Goal: Task Accomplishment & Management: Use online tool/utility

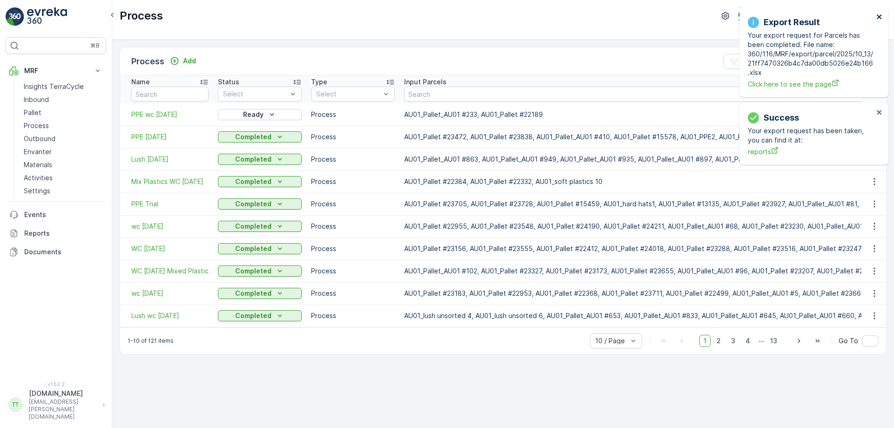
click at [880, 16] on icon "close" at bounding box center [878, 16] width 5 height 5
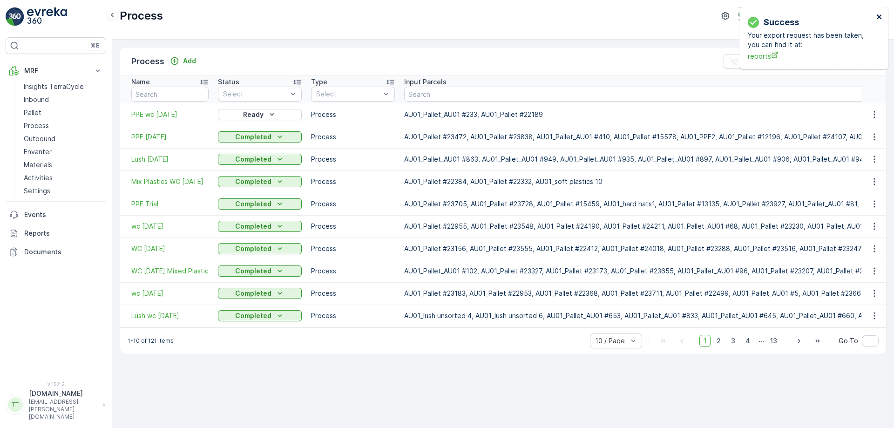
click at [882, 14] on icon "close" at bounding box center [879, 16] width 7 height 7
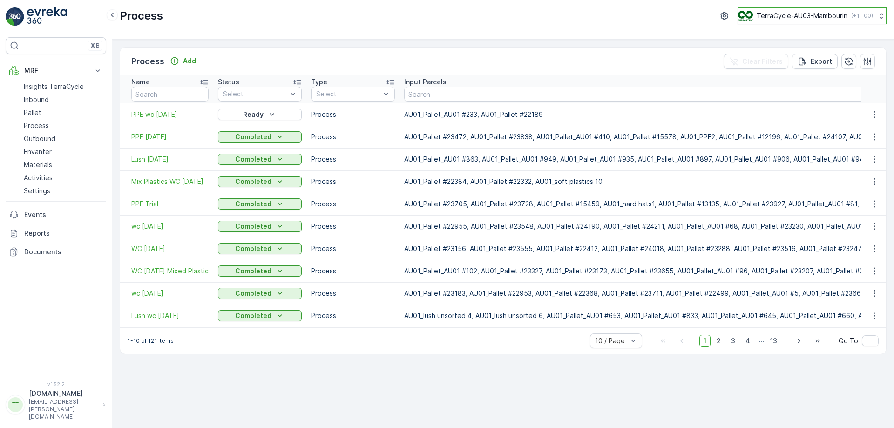
click at [802, 13] on p "TerraCycle-AU03-Mambourin" at bounding box center [801, 15] width 91 height 9
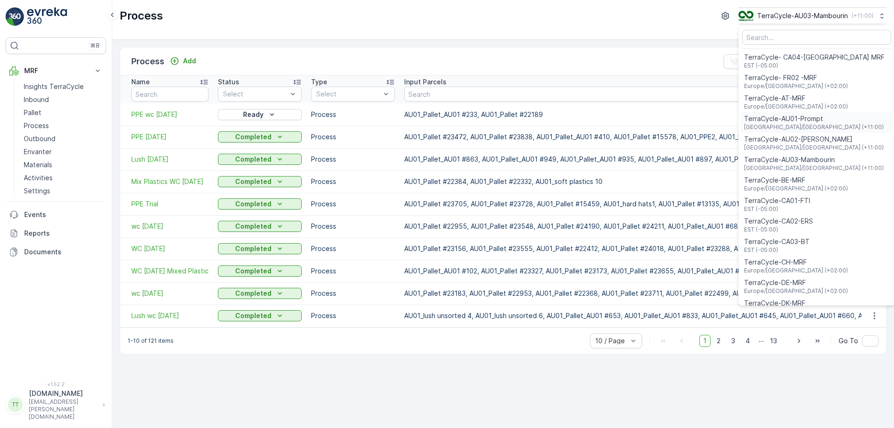
click at [778, 121] on span "TerraCycle-AU01-Prompt" at bounding box center [814, 118] width 140 height 9
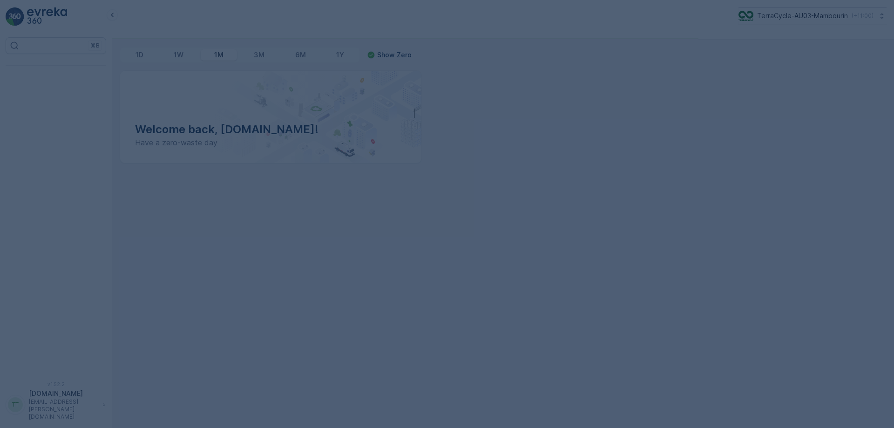
click at [581, 155] on div at bounding box center [447, 214] width 894 height 428
drag, startPoint x: 0, startPoint y: 0, endPoint x: 581, endPoint y: 155, distance: 601.5
click at [581, 155] on div at bounding box center [447, 214] width 894 height 428
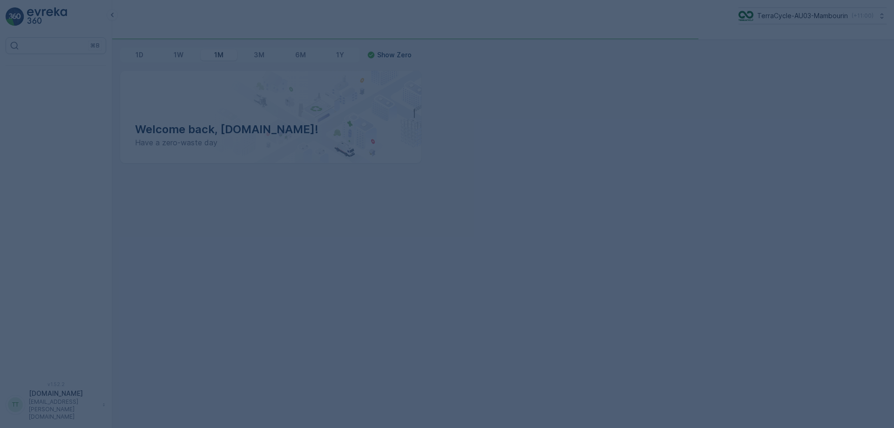
click at [581, 155] on div at bounding box center [447, 214] width 894 height 428
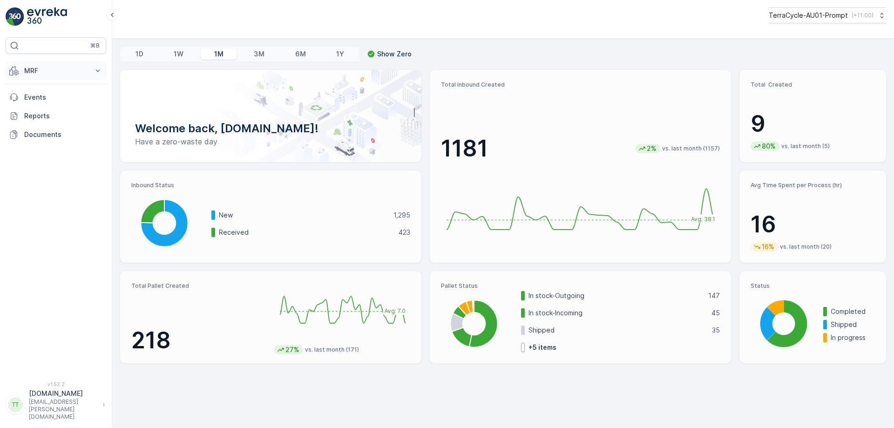
click at [68, 66] on button "MRF" at bounding box center [56, 70] width 101 height 19
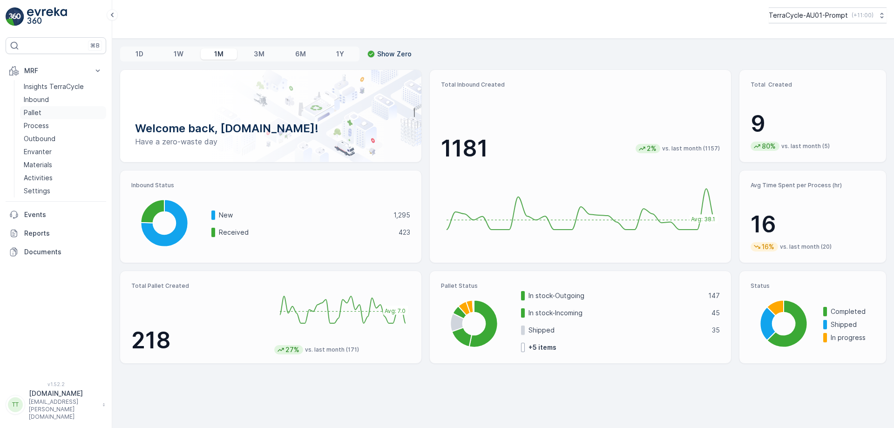
click at [54, 112] on link "Pallet" at bounding box center [63, 112] width 86 height 13
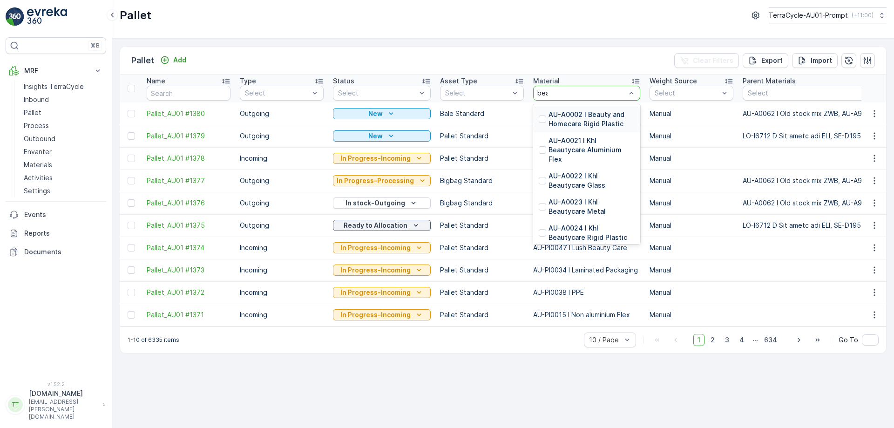
type input "beau"
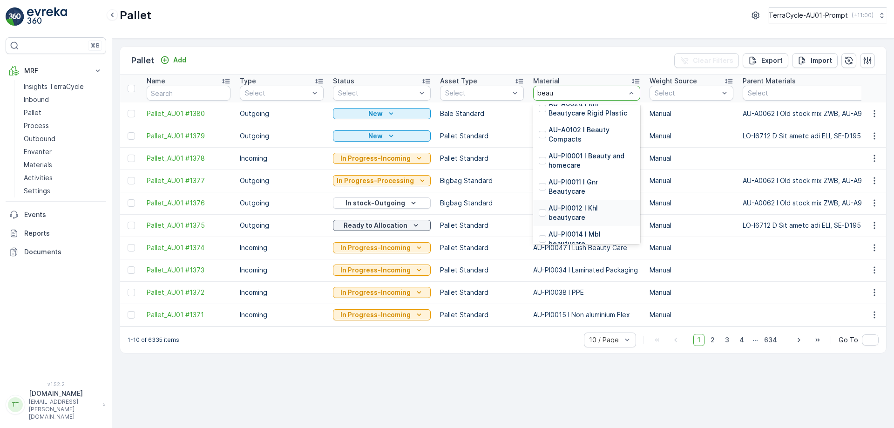
scroll to position [124, 0]
click at [579, 162] on p "AU-PI0001 I Beauty and homecare" at bounding box center [591, 161] width 86 height 19
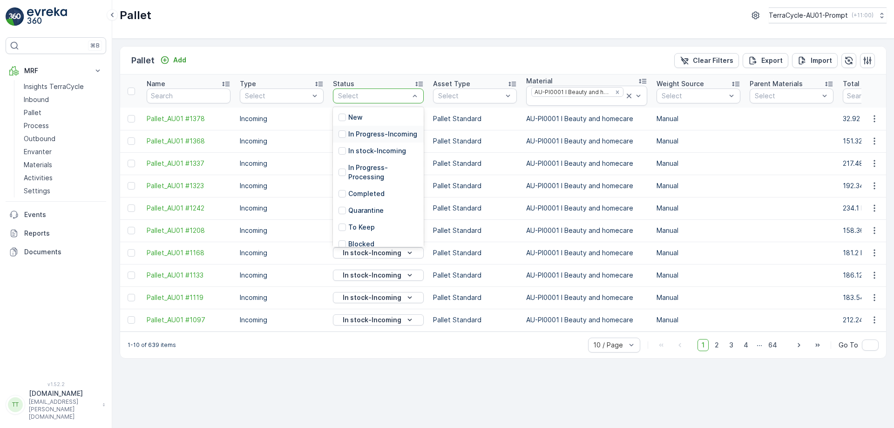
click at [363, 131] on p "In Progress-Incoming" at bounding box center [382, 133] width 69 height 9
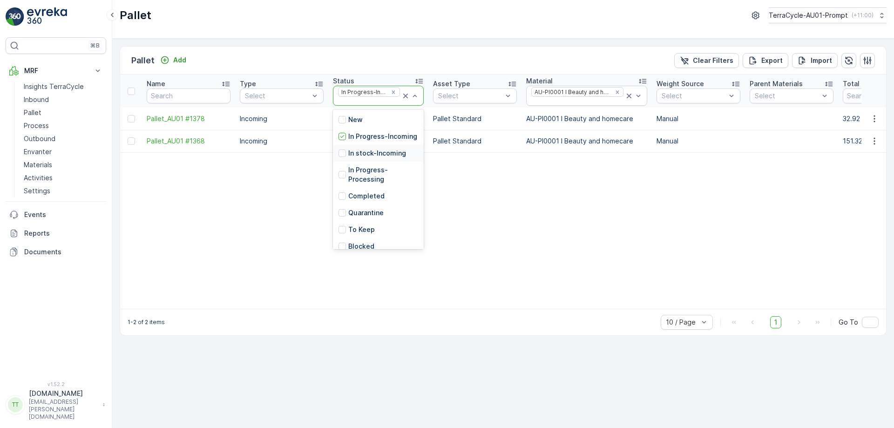
click at [355, 158] on p "In stock-Incoming" at bounding box center [377, 152] width 58 height 9
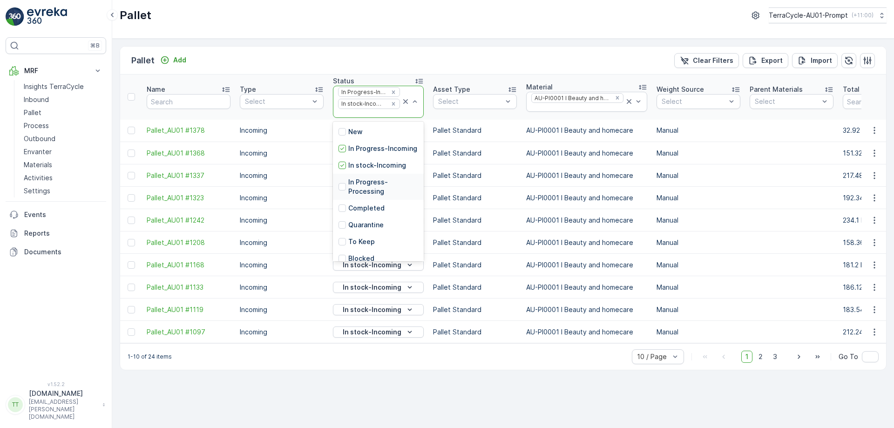
click at [357, 190] on p "In Progress-Processing" at bounding box center [383, 186] width 70 height 19
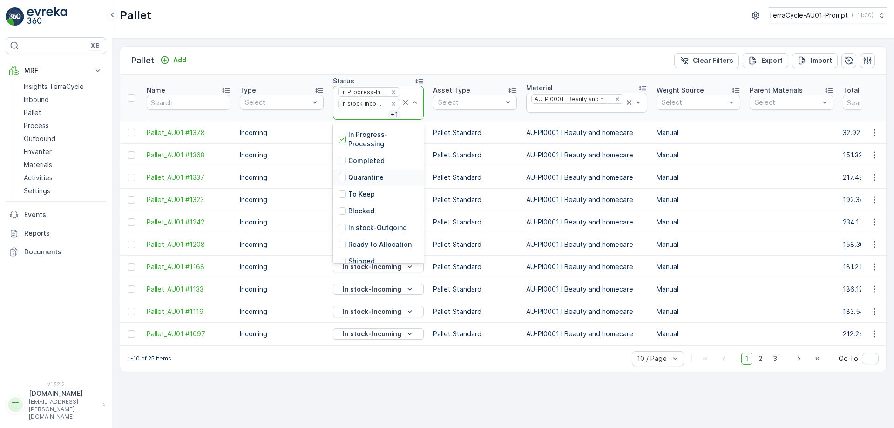
scroll to position [50, 0]
click at [356, 232] on p "In stock-Outgoing" at bounding box center [377, 226] width 59 height 9
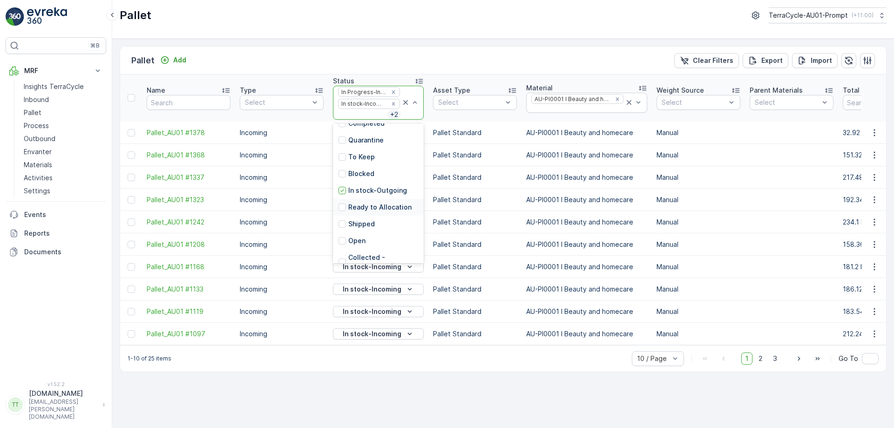
click at [362, 212] on p "Ready to Allocation" at bounding box center [379, 206] width 63 height 9
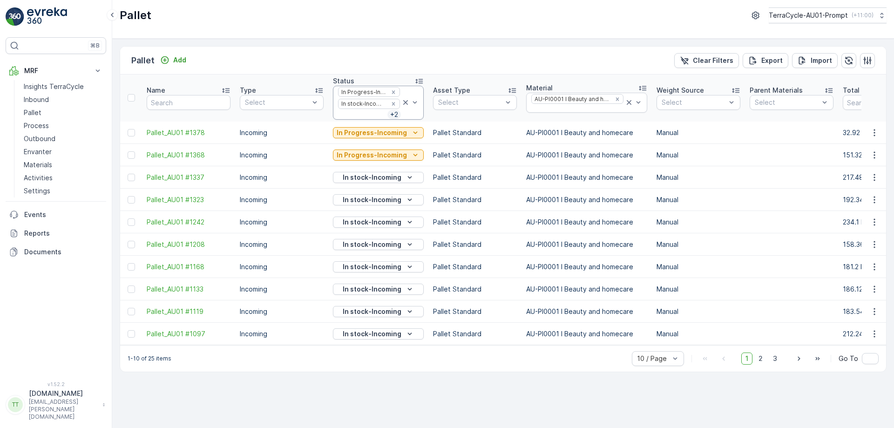
click at [362, 218] on p "In stock-Incoming" at bounding box center [372, 221] width 59 height 9
click at [410, 52] on div "Pallet Add Clear Filters Export Import" at bounding box center [503, 61] width 766 height 28
click at [482, 44] on div "Pallet Add Clear Filters Export Import Name Type Select Status In Progress-Inco…" at bounding box center [502, 233] width 781 height 389
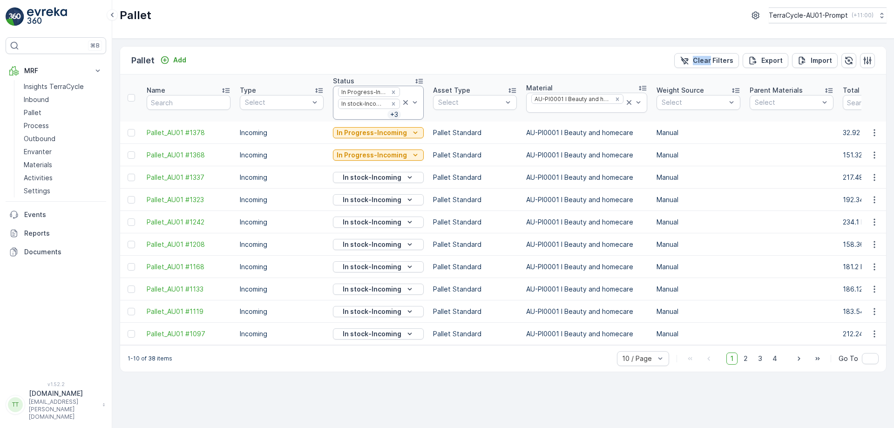
click at [585, 52] on div "Pallet Add Clear Filters Export Import" at bounding box center [503, 61] width 766 height 28
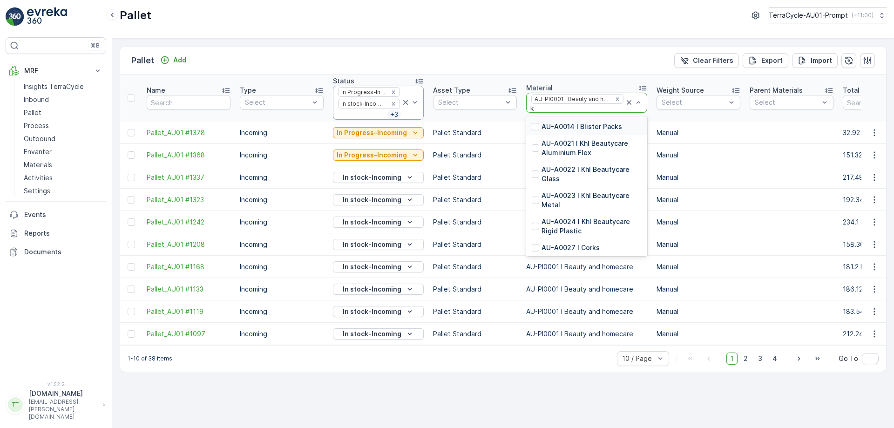
type input "kh"
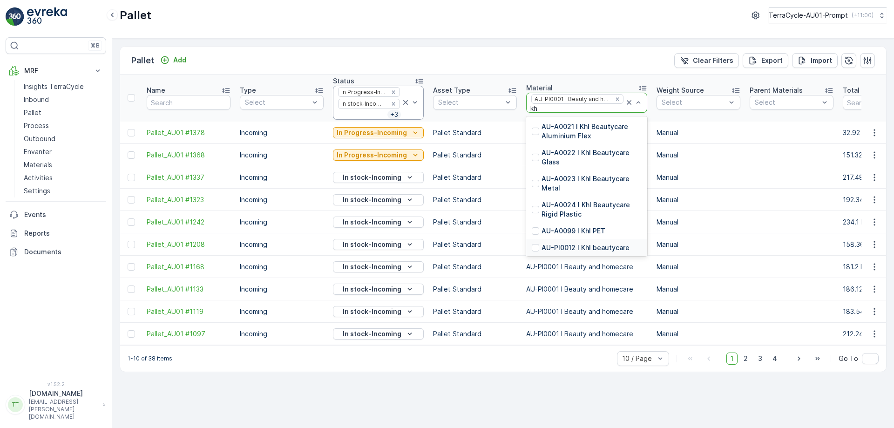
click at [582, 243] on p "AU-PI0012 I Khl beautycare" at bounding box center [585, 247] width 88 height 9
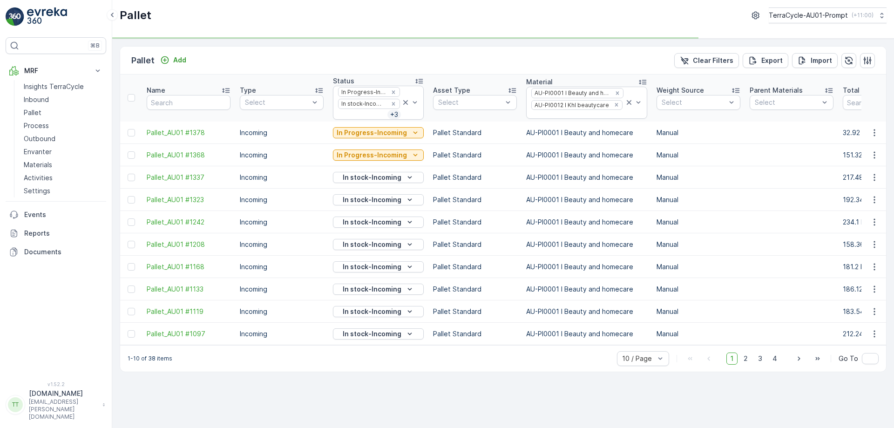
click at [582, 243] on p "AU-PI0001 I Beauty and homecare" at bounding box center [586, 244] width 121 height 9
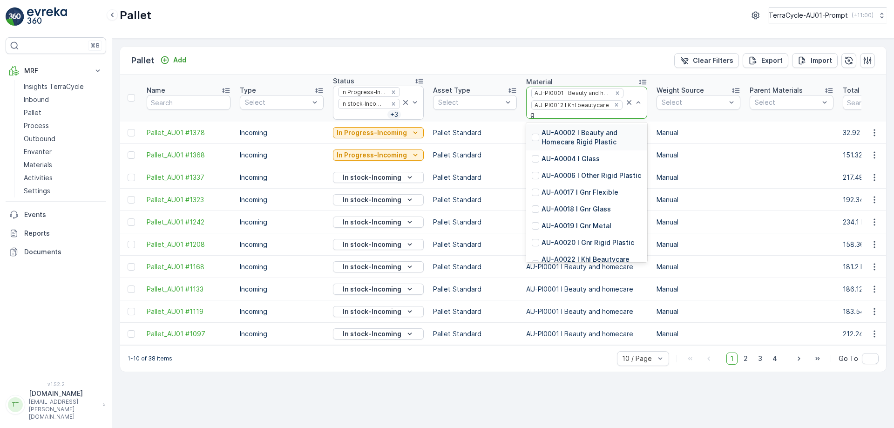
type input "gn"
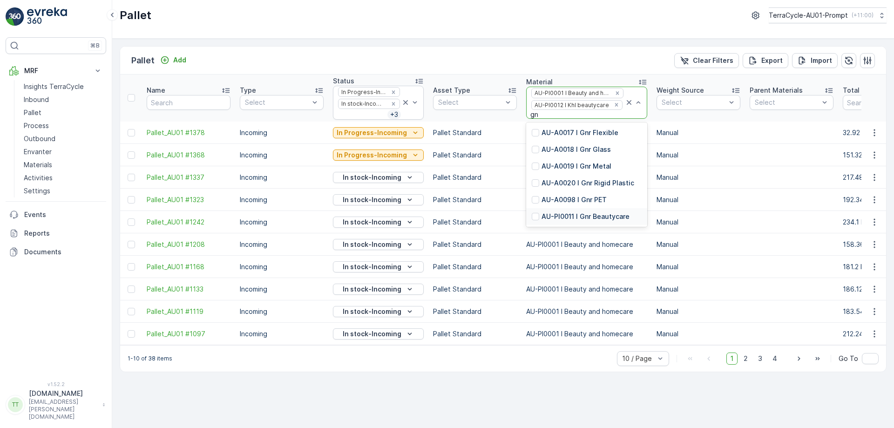
click at [559, 211] on div "AU-PI0011 I Gnr Beautycare" at bounding box center [586, 216] width 121 height 17
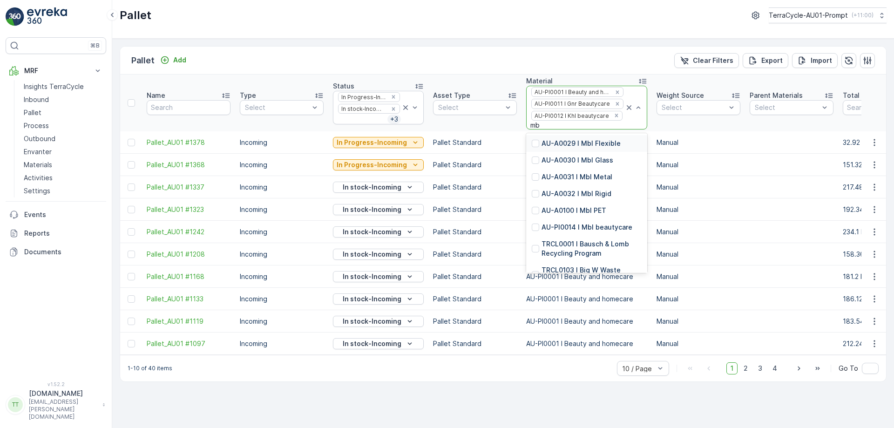
type input "mbl"
click at [566, 224] on p "AU-PI0014 I Mbl beautycare" at bounding box center [586, 226] width 91 height 9
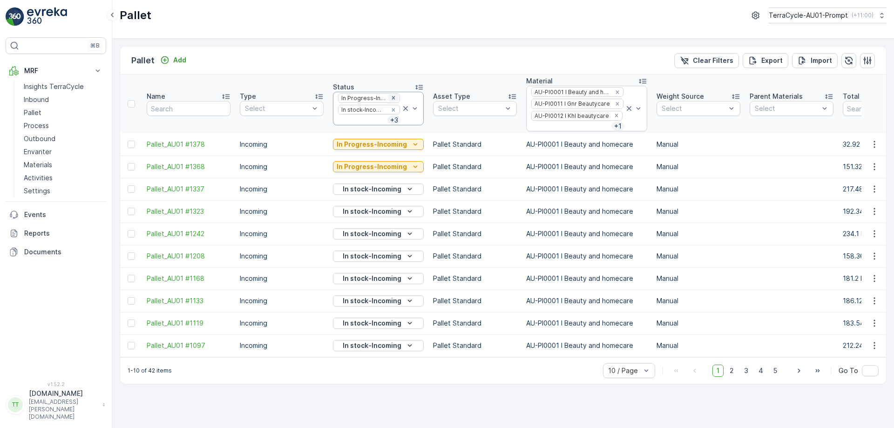
click at [392, 97] on icon "Remove In Progress-Incoming" at bounding box center [393, 97] width 7 height 7
click at [526, 377] on div "1-10 of 37 items 10 / Page 1 2 3 4 Go To" at bounding box center [503, 370] width 766 height 27
click at [807, 10] on button "TerraCycle-AU01-Prompt ( +11:00 )" at bounding box center [826, 15] width 119 height 16
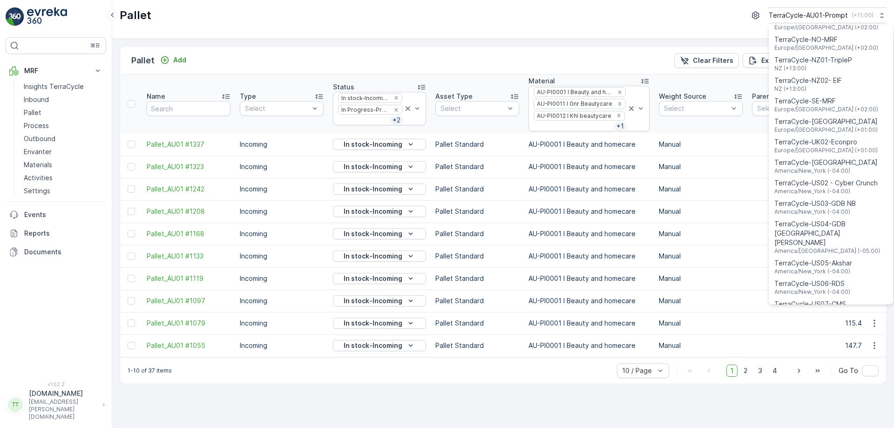
scroll to position [669, 0]
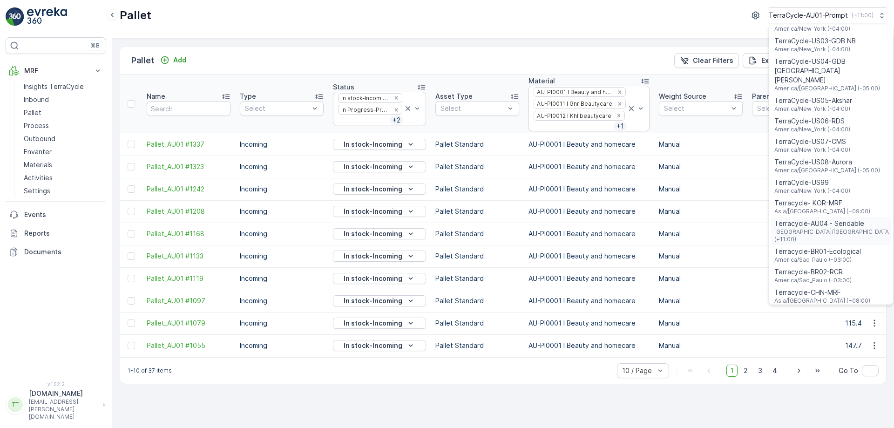
click at [822, 217] on div "Terracycle-AU04 - Sendable Australia/Sydney (+11:00)" at bounding box center [830, 231] width 121 height 28
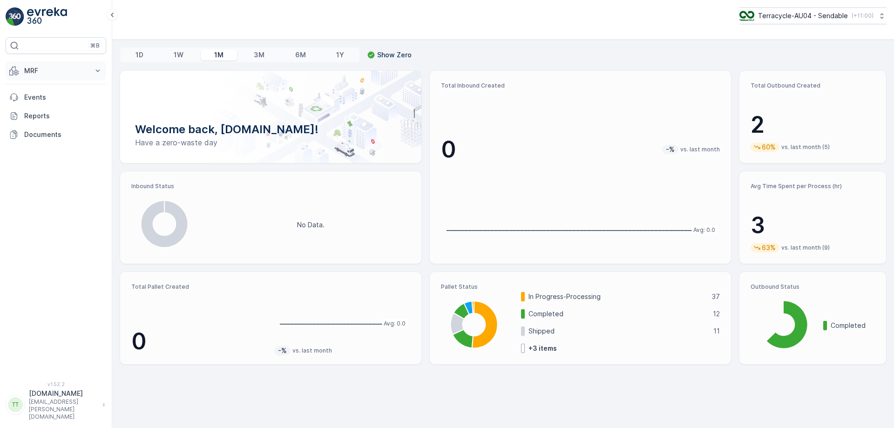
click at [76, 71] on p "MRF" at bounding box center [55, 70] width 63 height 9
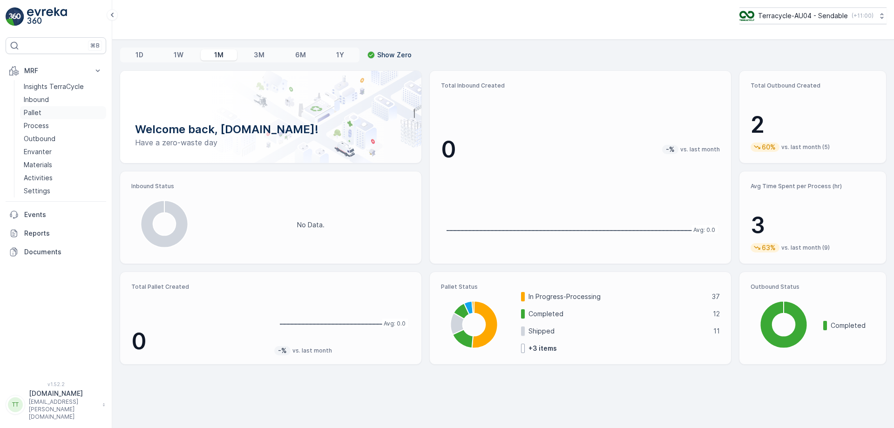
click at [53, 113] on link "Pallet" at bounding box center [63, 112] width 86 height 13
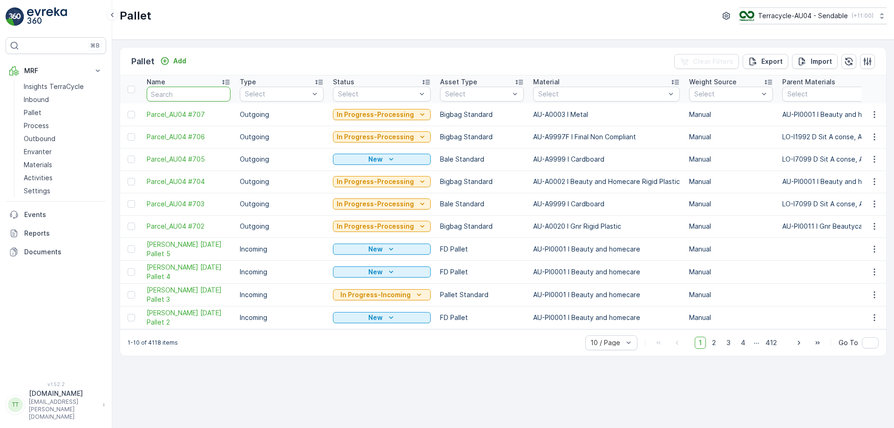
click at [173, 92] on input "text" at bounding box center [189, 94] width 84 height 15
type input "612"
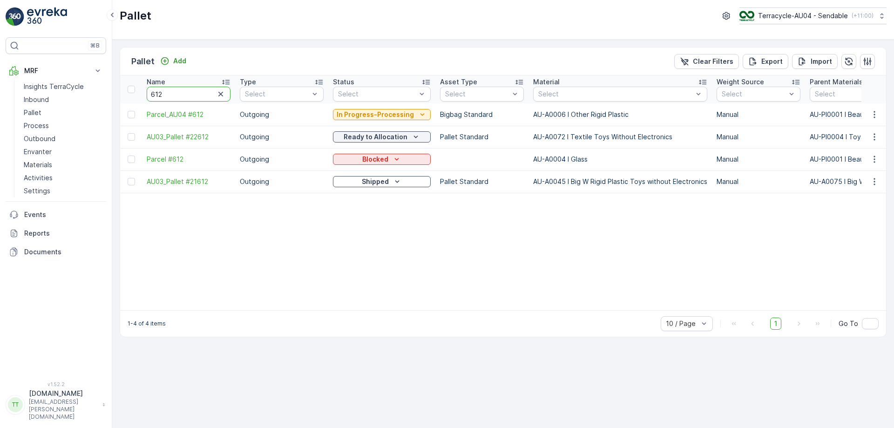
click at [169, 96] on input "612" at bounding box center [189, 94] width 84 height 15
type input "611"
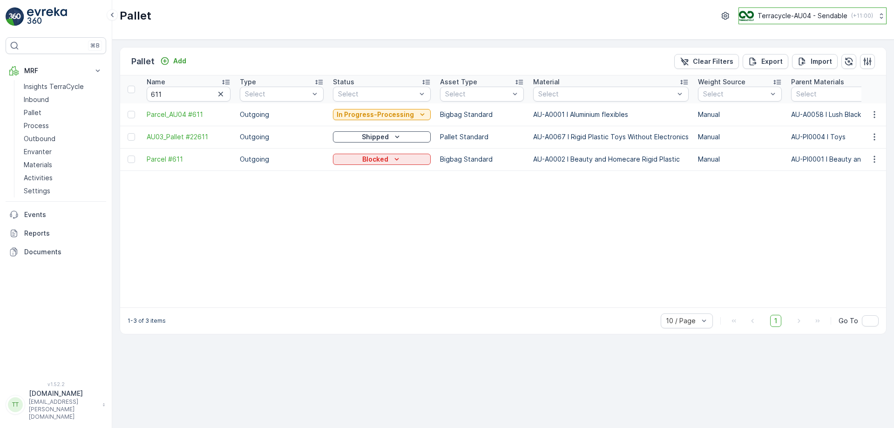
click at [795, 13] on p "Terracycle-AU04 - Sendable" at bounding box center [802, 15] width 90 height 9
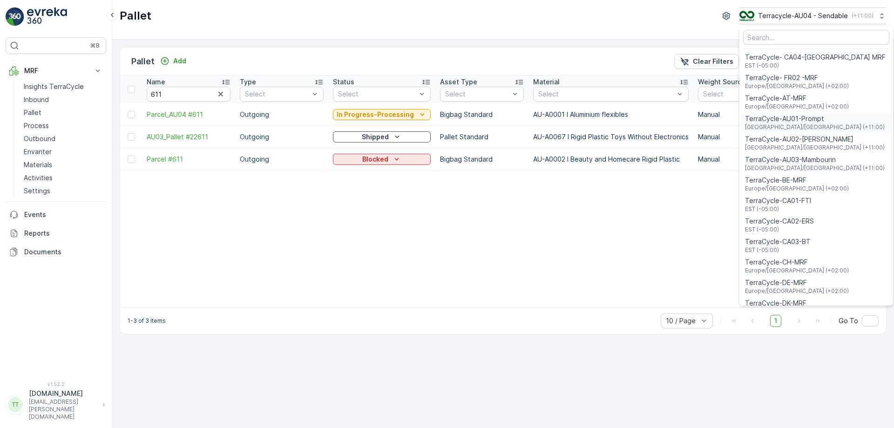
click at [813, 124] on span "Australia/Sydney (+11:00)" at bounding box center [815, 126] width 140 height 7
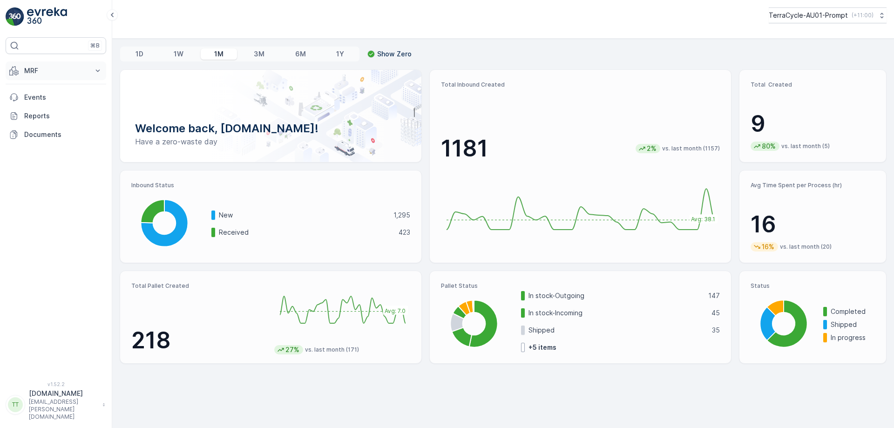
click at [71, 75] on p "MRF" at bounding box center [55, 70] width 63 height 9
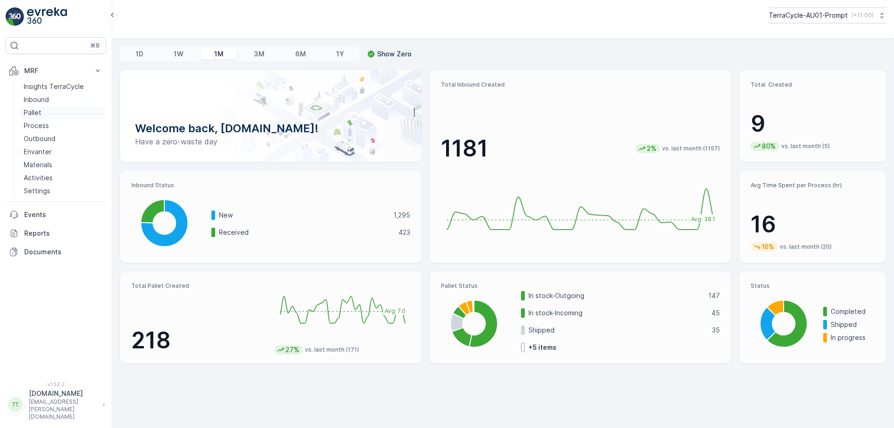
click at [45, 114] on link "Pallet" at bounding box center [63, 112] width 86 height 13
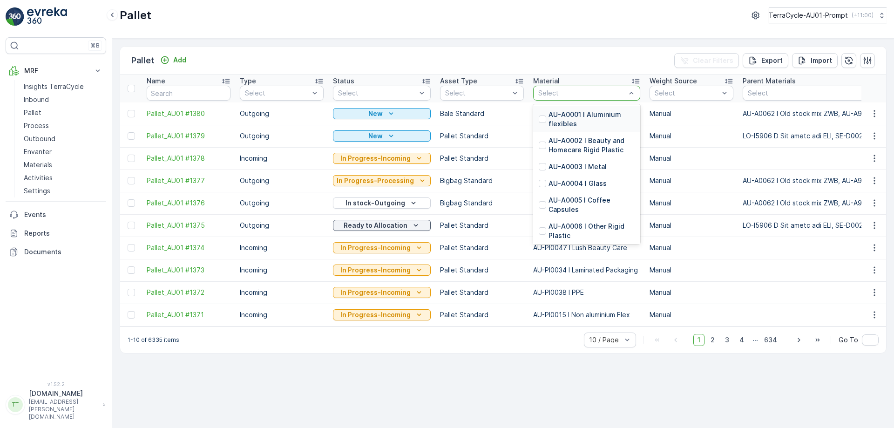
click at [584, 90] on div at bounding box center [581, 92] width 89 height 7
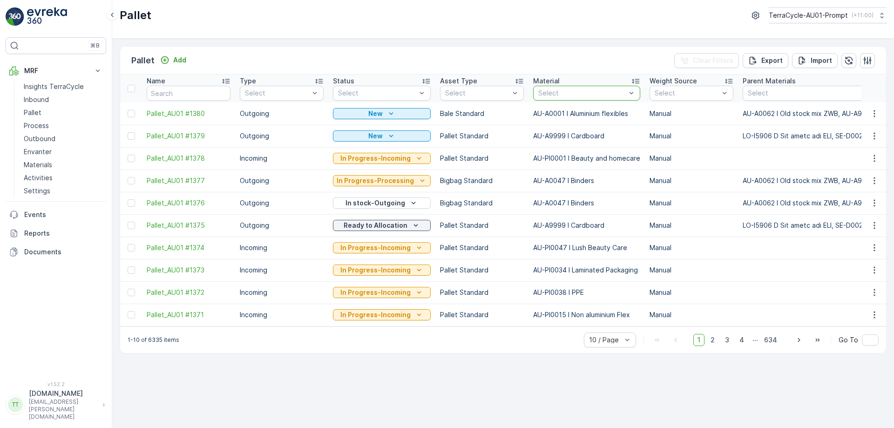
click at [584, 90] on div at bounding box center [581, 92] width 89 height 7
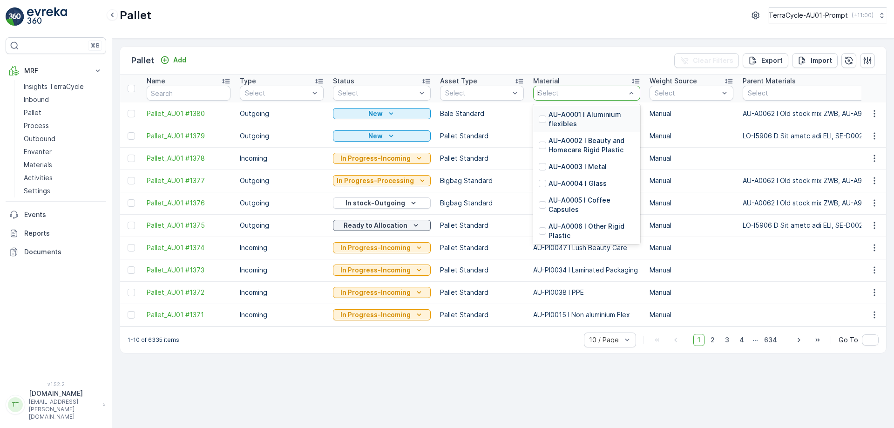
type input "beaut"
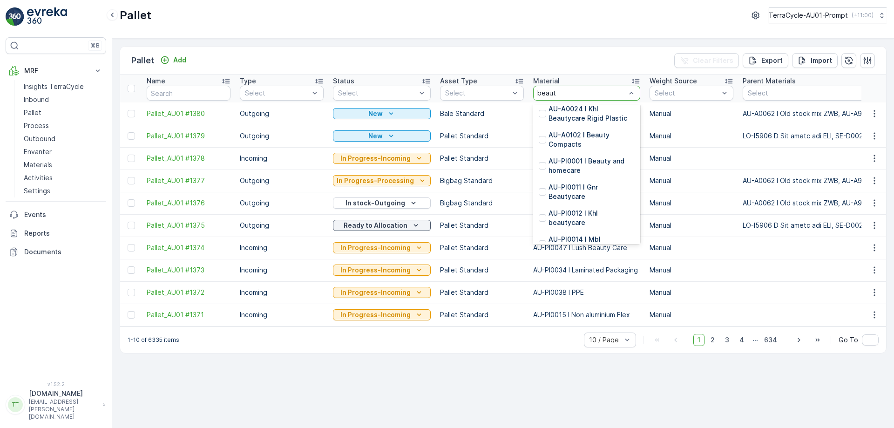
scroll to position [120, 0]
click at [575, 166] on p "AU-PI0001 I Beauty and homecare" at bounding box center [591, 164] width 86 height 19
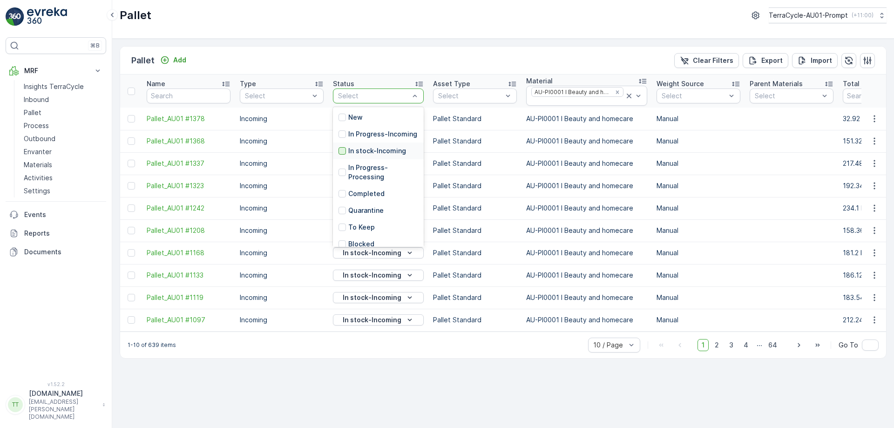
click at [344, 155] on div at bounding box center [341, 150] width 7 height 7
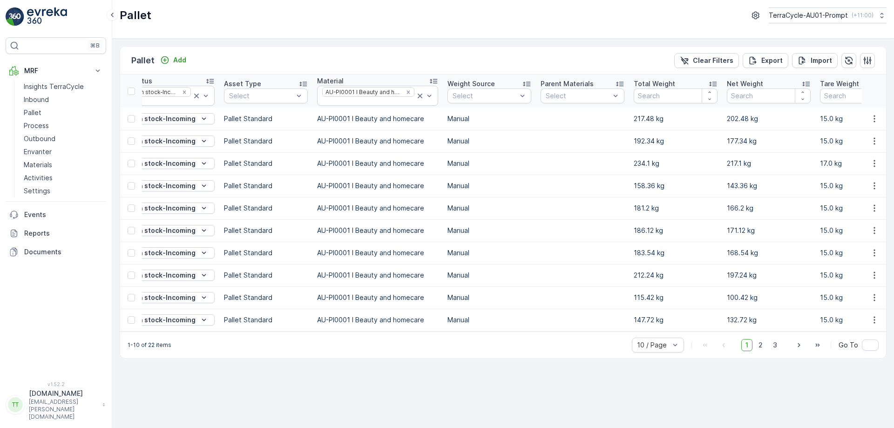
scroll to position [0, 202]
click at [760, 351] on span "2" at bounding box center [760, 345] width 13 height 12
click at [774, 347] on span "3" at bounding box center [774, 345] width 13 height 12
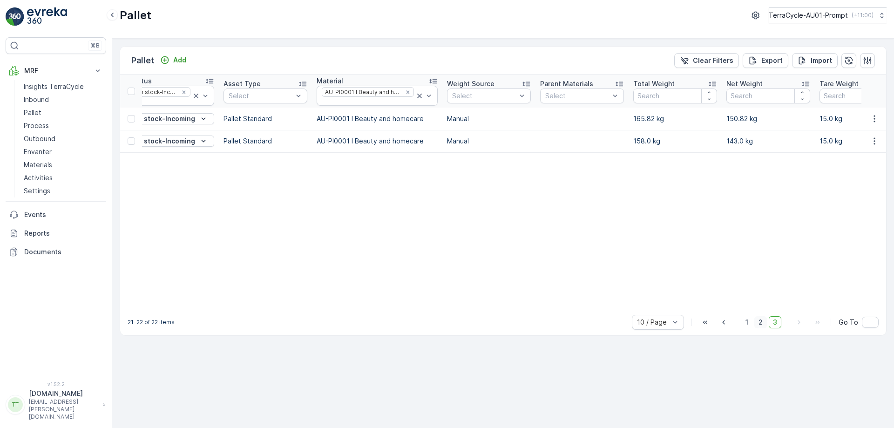
click at [759, 324] on span "2" at bounding box center [760, 322] width 13 height 12
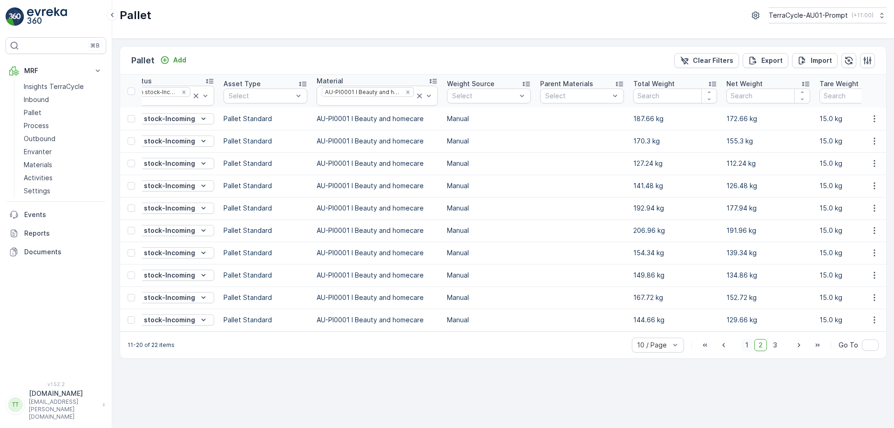
click at [747, 349] on span "1" at bounding box center [746, 345] width 11 height 12
click at [776, 61] on p "Export" at bounding box center [771, 60] width 21 height 9
click at [760, 56] on span "reports" at bounding box center [810, 56] width 126 height 10
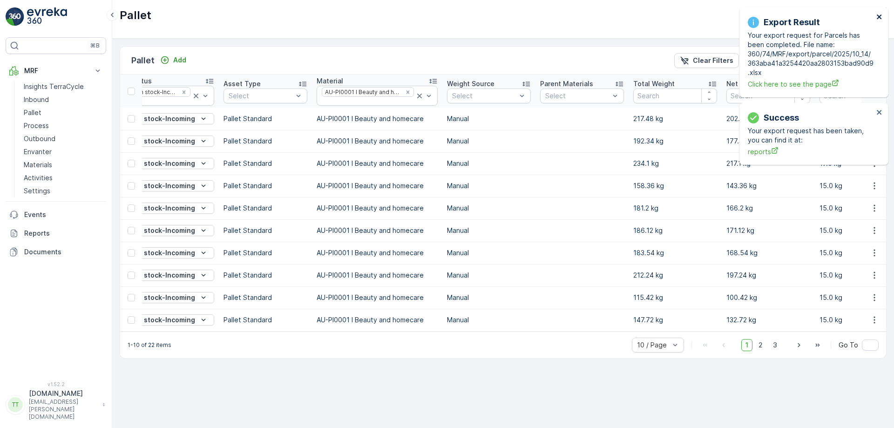
click at [880, 18] on icon "close" at bounding box center [878, 16] width 5 height 5
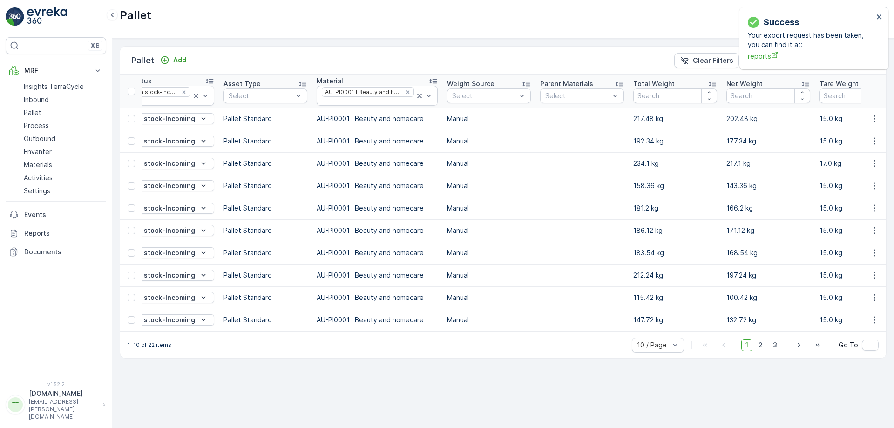
click at [880, 18] on div "Success Your export request has been taken, you can find it at: reports" at bounding box center [813, 38] width 149 height 62
click at [880, 18] on icon "close" at bounding box center [878, 16] width 5 height 5
click at [880, 18] on icon at bounding box center [881, 15] width 9 height 9
click at [48, 127] on link "Process" at bounding box center [63, 125] width 86 height 13
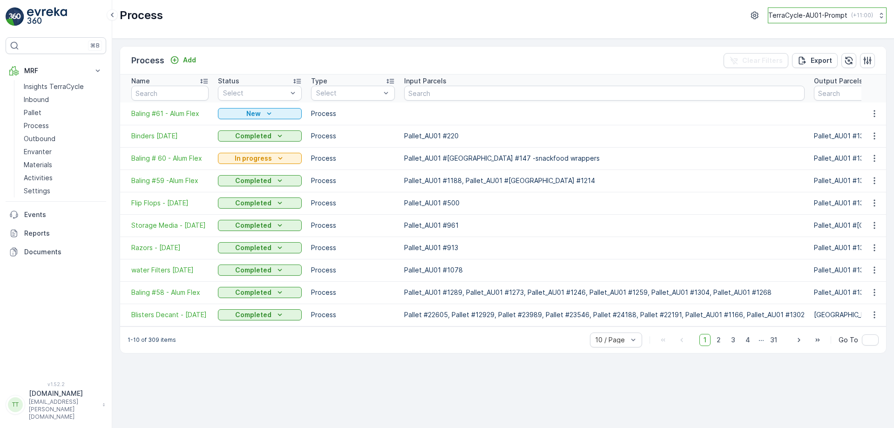
click at [836, 15] on p "TerraCycle-AU01-Prompt" at bounding box center [807, 15] width 79 height 9
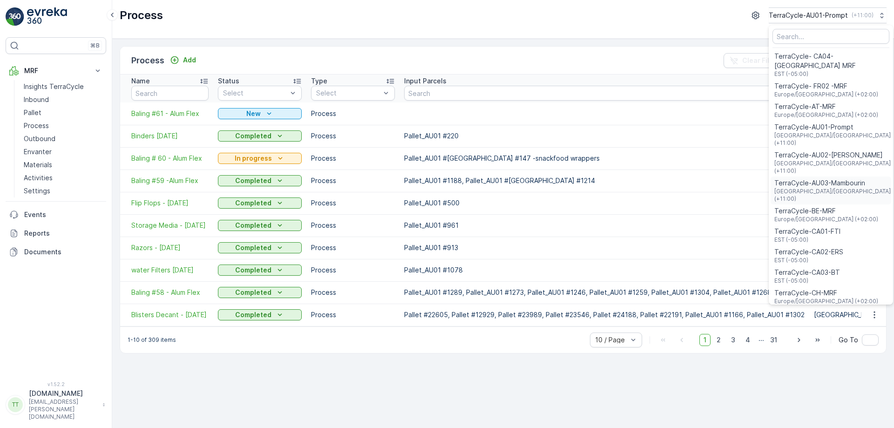
click at [817, 178] on span "TerraCycle-AU03-Mambourin" at bounding box center [833, 182] width 118 height 9
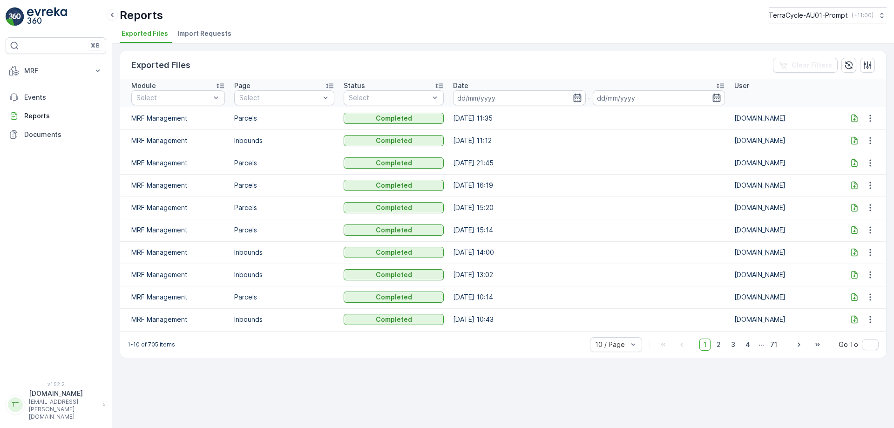
click at [855, 119] on icon at bounding box center [853, 118] width 9 height 9
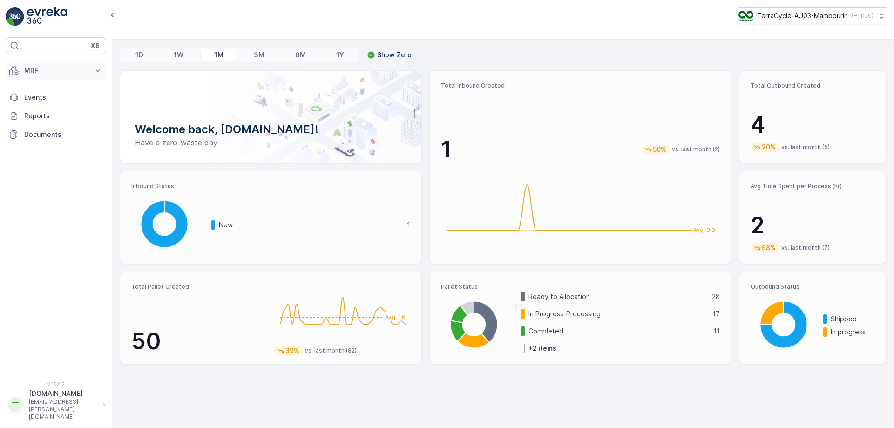
click at [64, 70] on p "MRF" at bounding box center [55, 70] width 63 height 9
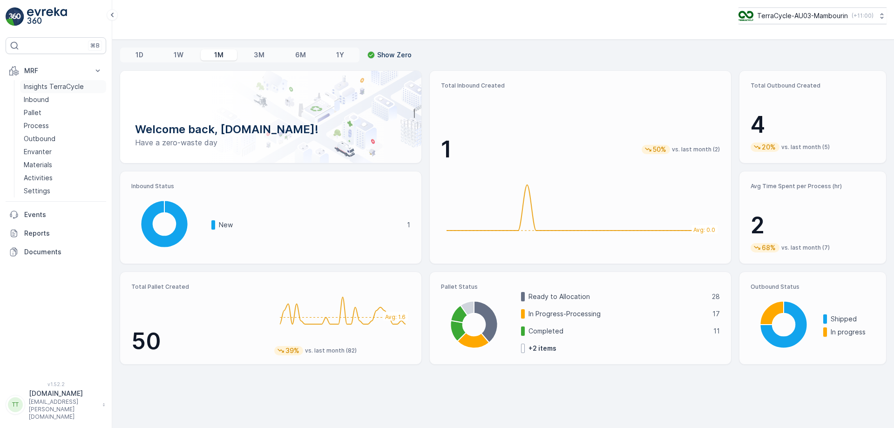
click at [63, 85] on p "Insights TerraCycle" at bounding box center [54, 86] width 60 height 9
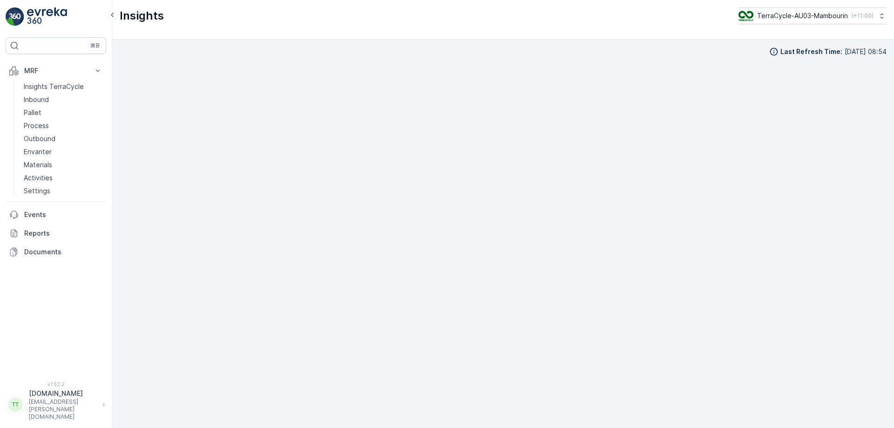
scroll to position [9, 0]
